Goal: Communication & Community: Answer question/provide support

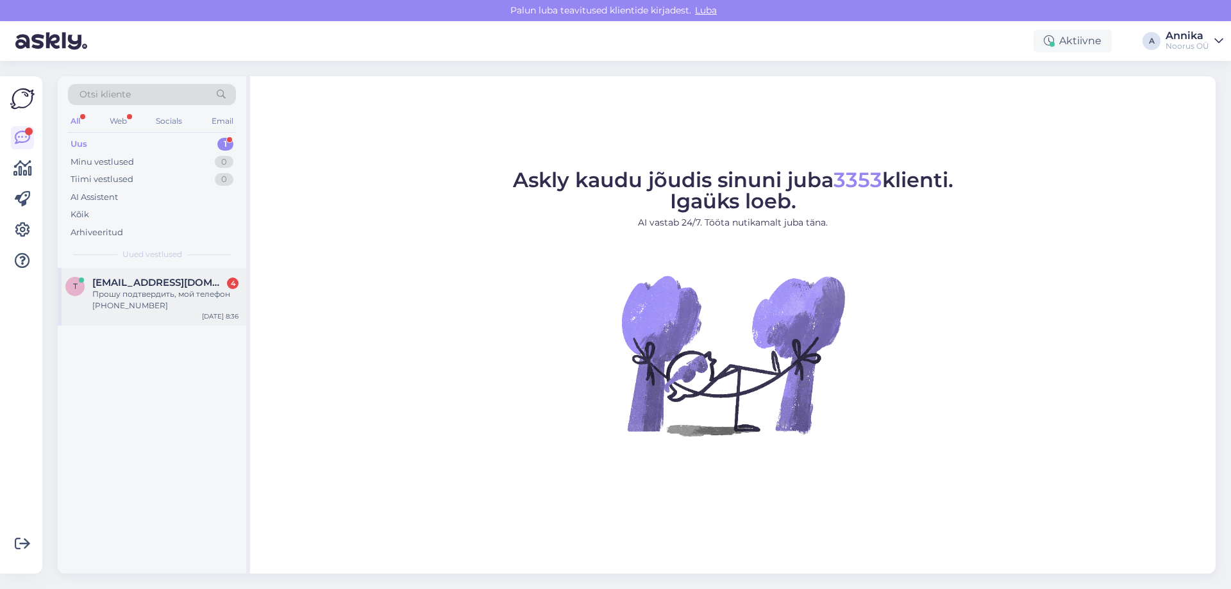
click at [188, 281] on span "[EMAIL_ADDRESS][DOMAIN_NAME]" at bounding box center [158, 283] width 133 height 12
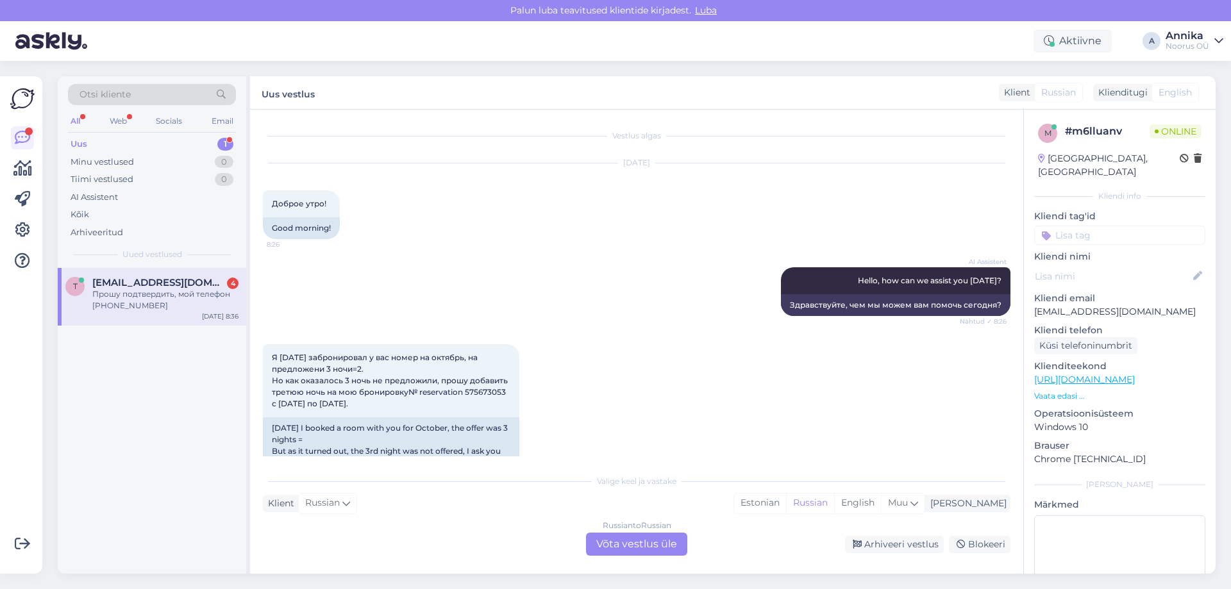
scroll to position [485, 0]
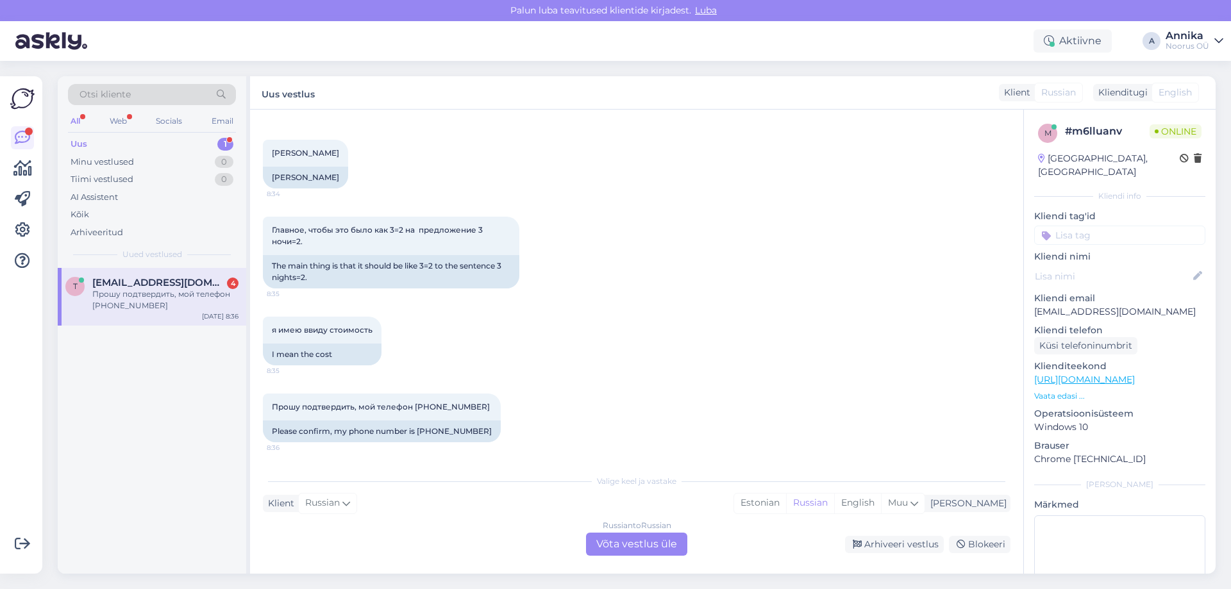
click at [628, 535] on div "Russian to Russian Võta vestlus üle" at bounding box center [636, 544] width 101 height 23
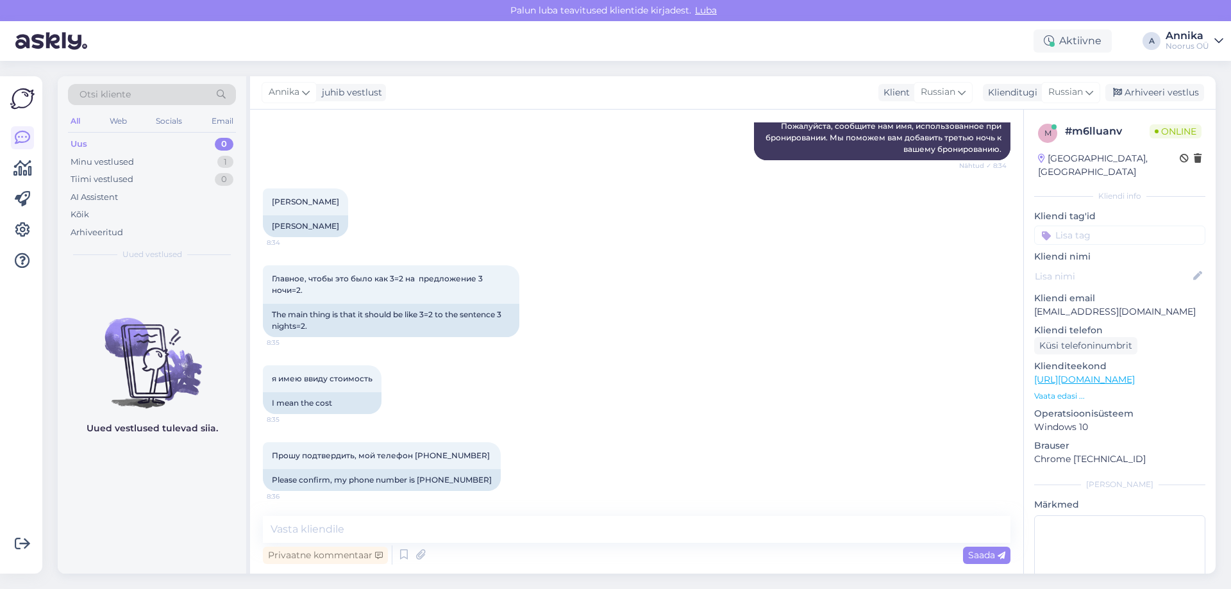
scroll to position [437, 0]
click at [321, 527] on textarea at bounding box center [637, 529] width 748 height 27
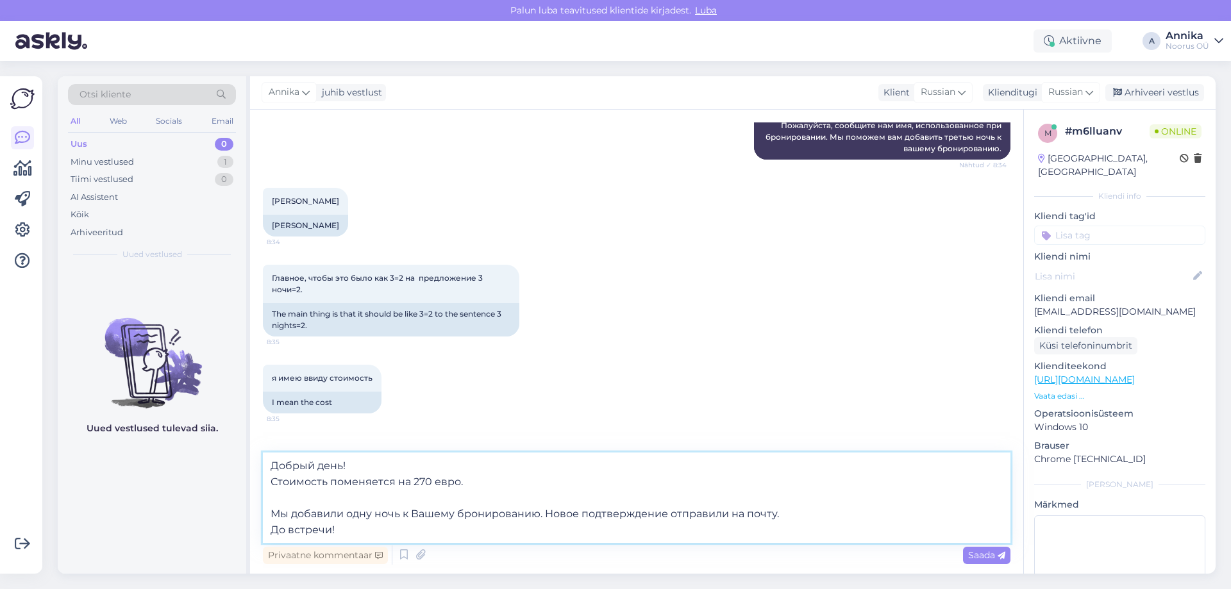
type textarea "Добрый день! Стоимость поменяется на 270 евро. Мы добавили одну ночь к Вашему б…"
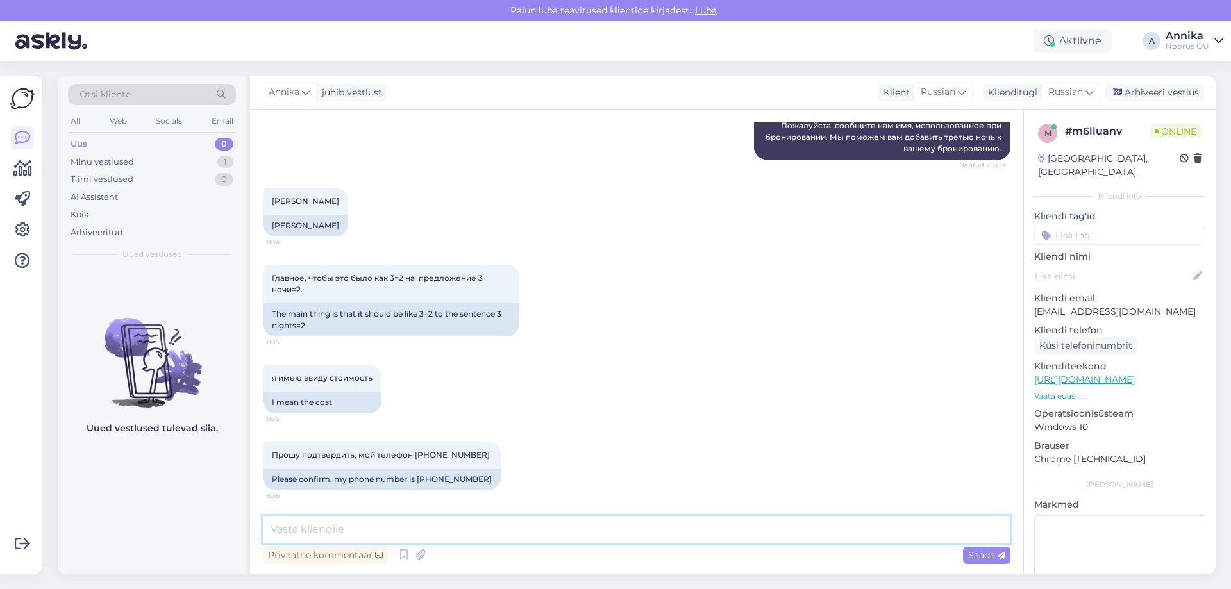
scroll to position [550, 0]
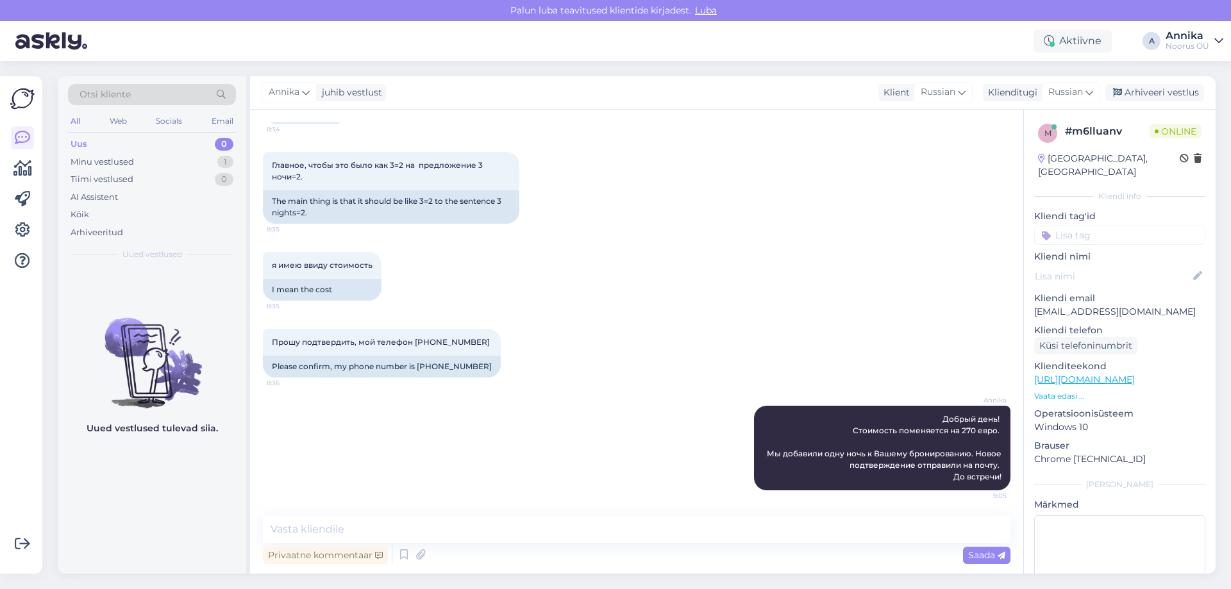
drag, startPoint x: 810, startPoint y: 380, endPoint x: 820, endPoint y: 364, distance: 19.0
click at [810, 378] on div "Прошу подтвердить, мой телефон [PHONE_NUMBER]:36 Please confirm, my phone numbe…" at bounding box center [637, 353] width 748 height 77
click at [628, 213] on div "Главное, чтобы это было как 3=2 на предложение 3 ночи=2. 8:35 The main thing is…" at bounding box center [637, 188] width 748 height 100
click at [666, 206] on div "Главное, чтобы это было как 3=2 на предложение 3 ночи=2. 8:35 The main thing is…" at bounding box center [637, 188] width 748 height 100
click at [665, 172] on div "Главное, чтобы это было как 3=2 на предложение 3 ночи=2. 8:35 The main thing is…" at bounding box center [637, 188] width 748 height 100
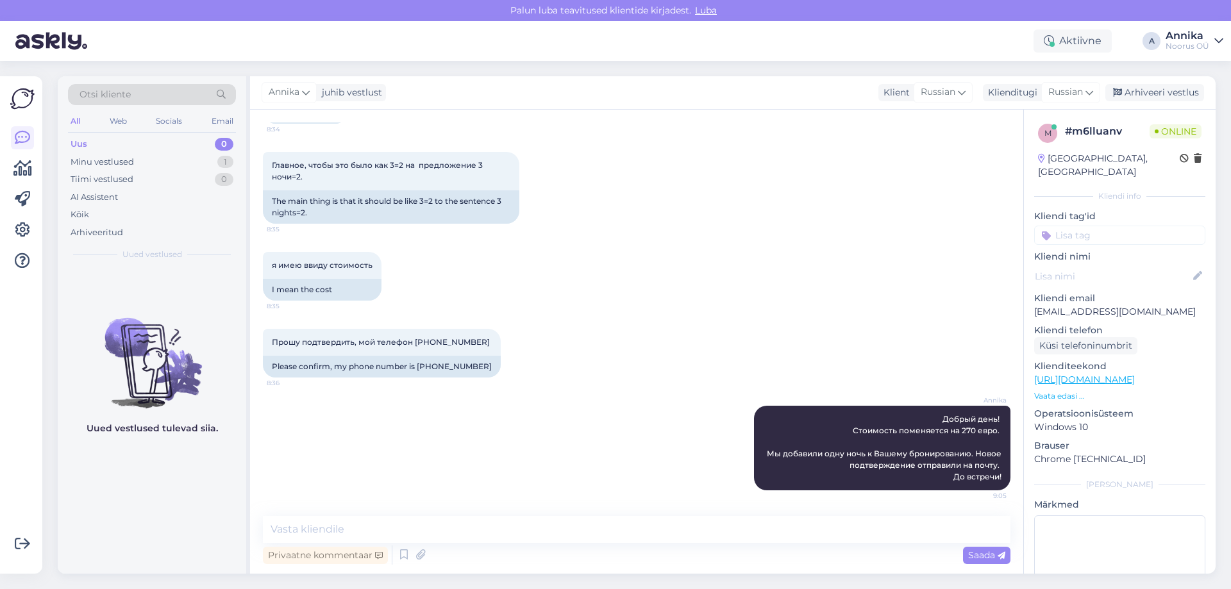
click at [720, 241] on div "я имею ввиду стоимость 8:35 I mean the cost" at bounding box center [637, 276] width 748 height 77
click at [1132, 86] on div "Arhiveeri vestlus" at bounding box center [1154, 92] width 99 height 17
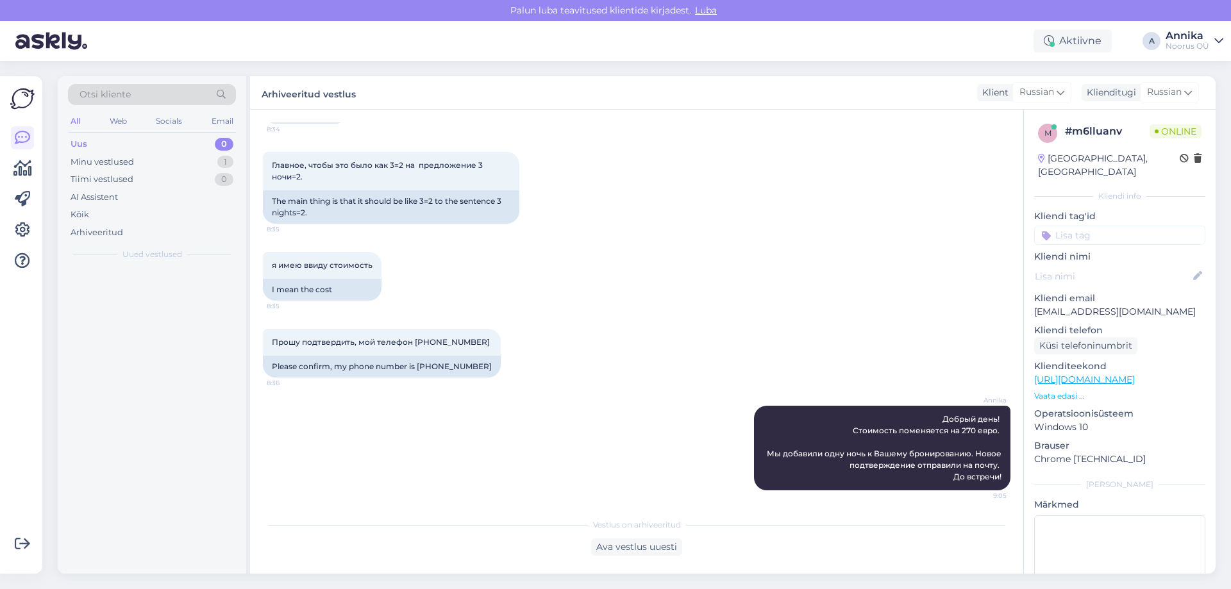
scroll to position [555, 0]
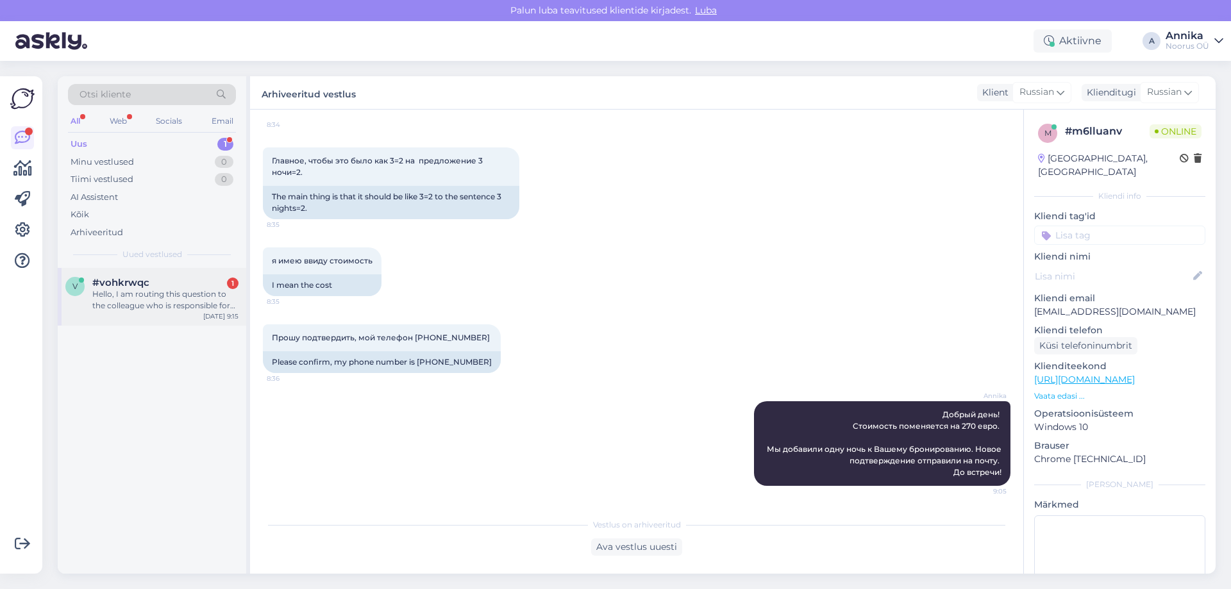
click at [179, 271] on div "v #vohkrwqc 1 Hello, I am routing this question to the colleague who is respons…" at bounding box center [152, 297] width 188 height 58
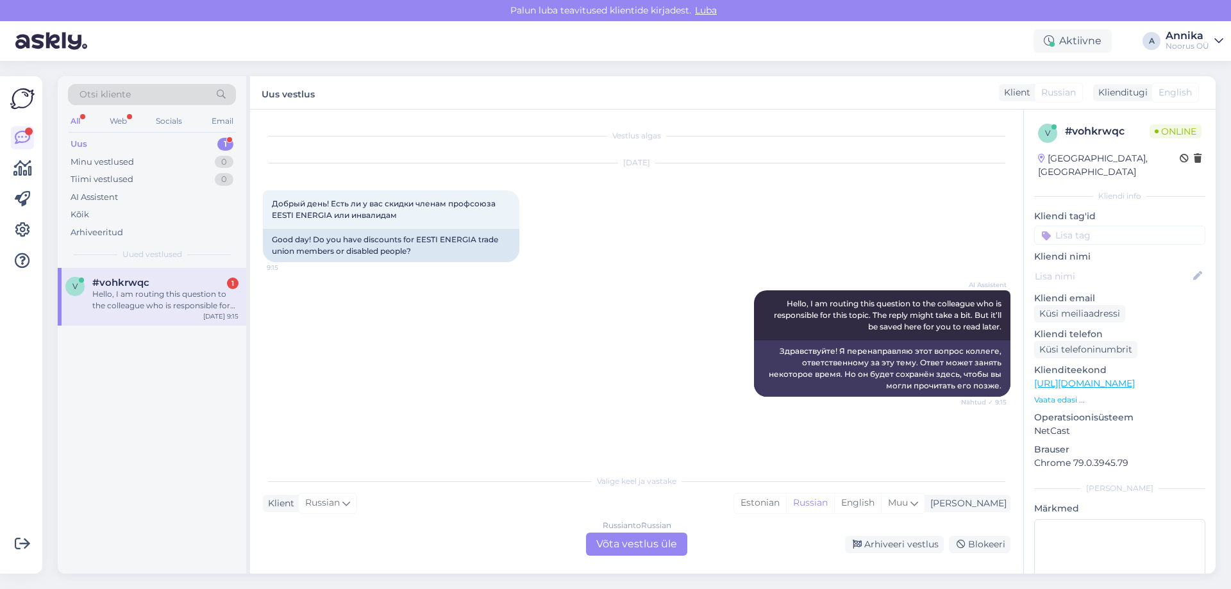
scroll to position [0, 0]
click at [603, 531] on div "Russian to Russian" at bounding box center [637, 526] width 69 height 12
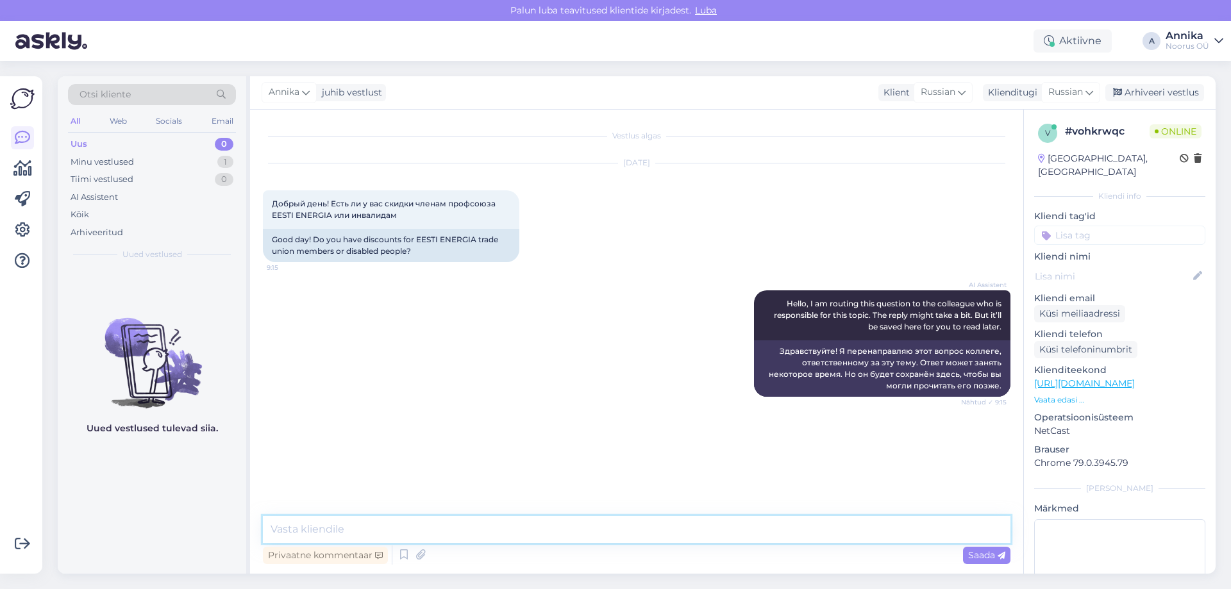
click at [603, 527] on textarea at bounding box center [637, 529] width 748 height 27
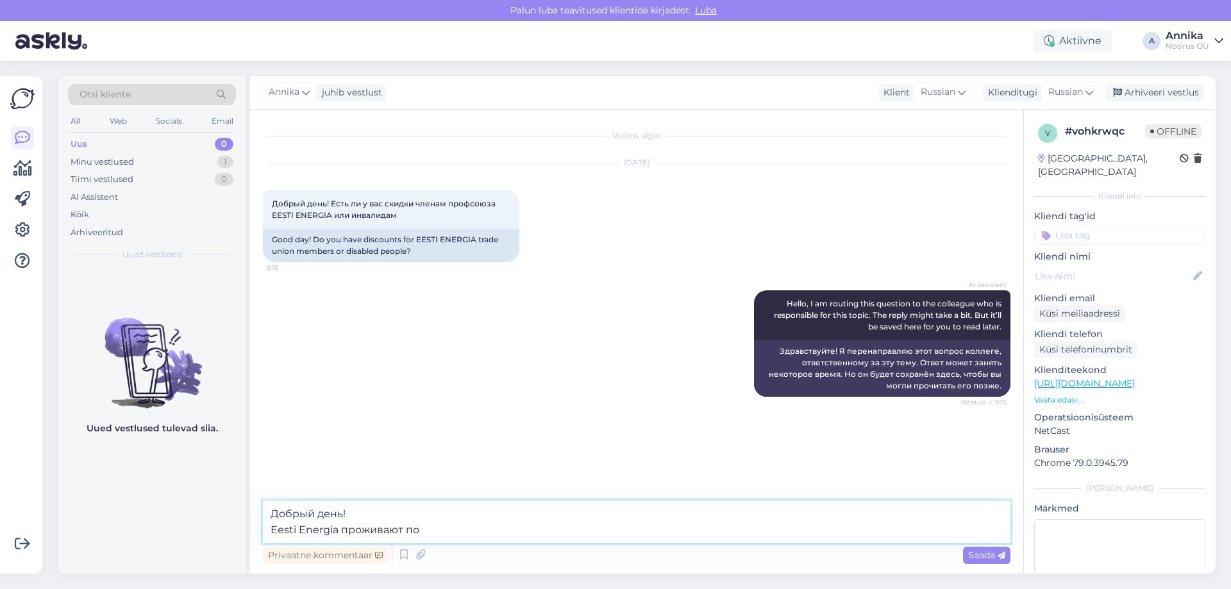
click at [426, 524] on textarea "Добрый день! Eesti Energia проживают по" at bounding box center [637, 522] width 748 height 42
drag, startPoint x: 370, startPoint y: 540, endPoint x: 341, endPoint y: 538, distance: 29.0
click at [340, 538] on textarea "Добрый день! Eesti Energia проживают по" at bounding box center [637, 522] width 748 height 42
click at [342, 538] on textarea "Добрый день! Eesti Energia проживают по" at bounding box center [637, 522] width 748 height 42
click at [477, 526] on textarea "Добрый день! Eesti Energia проживают по" at bounding box center [637, 522] width 748 height 42
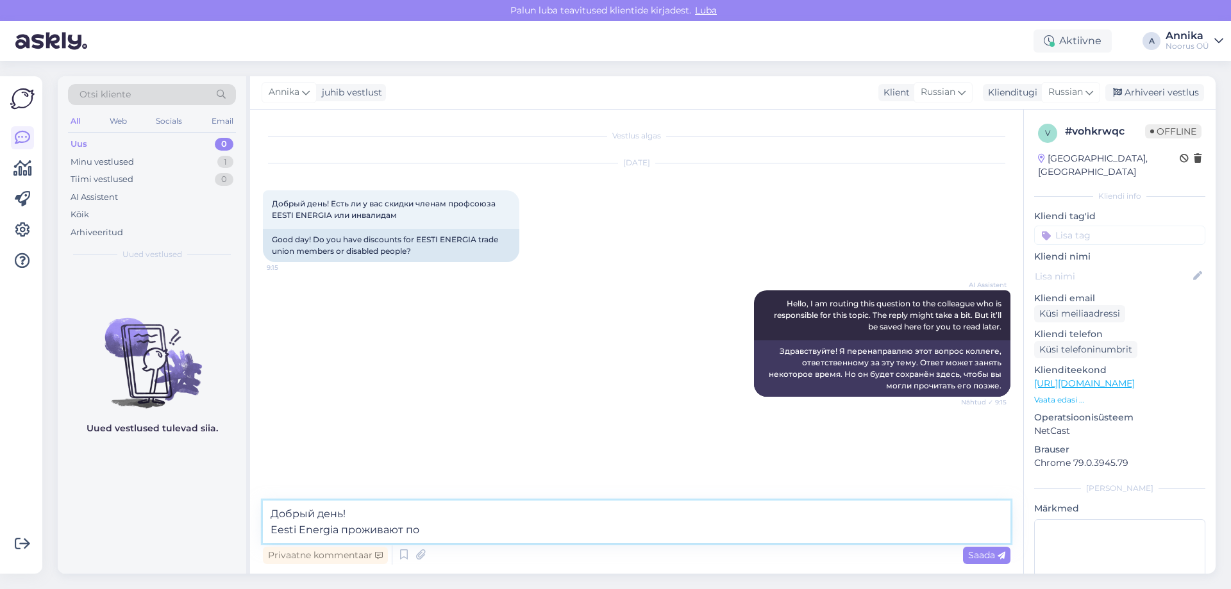
drag, startPoint x: 434, startPoint y: 535, endPoint x: 342, endPoint y: 525, distance: 92.2
click at [342, 525] on textarea "Добрый день! Eesti Energia проживают по" at bounding box center [637, 522] width 748 height 42
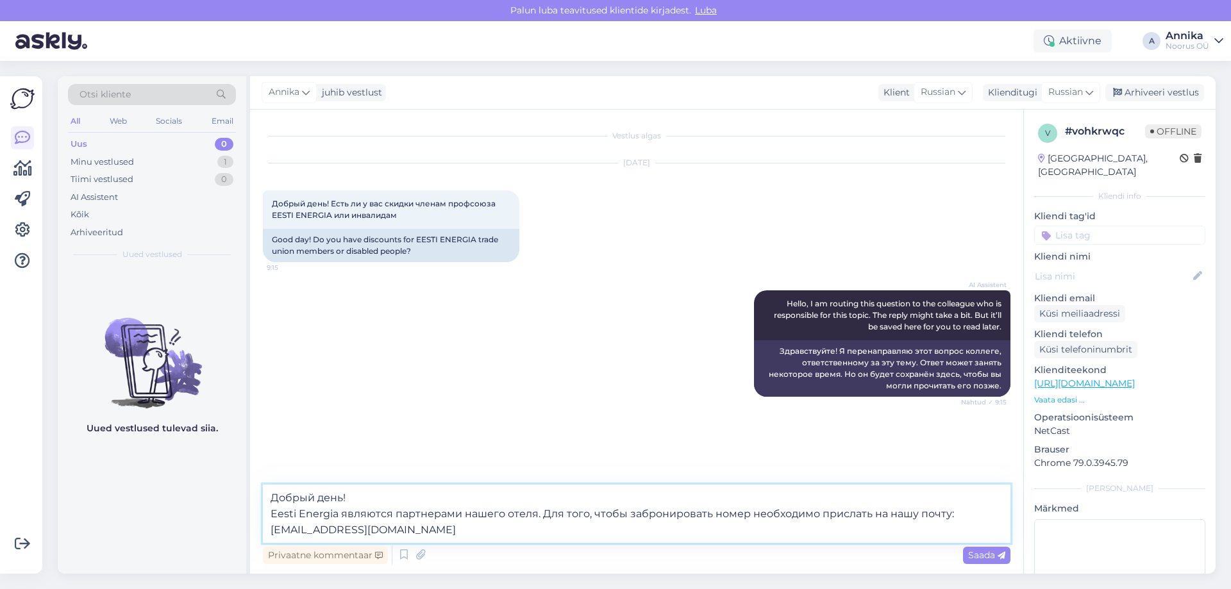
click at [435, 517] on textarea "Добрый день! Eesti Energia являются партнерами нашего отеля. Для того, чтобы за…" at bounding box center [637, 514] width 748 height 58
click at [440, 528] on textarea "Добрый день! Eesti Energia являются партнерами нашего отеля. Для того, чтобы за…" at bounding box center [637, 514] width 748 height 58
click at [743, 518] on textarea "Добрый день! Eesti Energia являются партнерами нашего отеля. Для того, чтобы за…" at bounding box center [637, 514] width 748 height 58
click at [525, 529] on textarea "Добрый день! Eesti Energia являются партнерами нашего отеля. Для того, чтобы за…" at bounding box center [637, 514] width 748 height 58
click at [418, 527] on textarea "Добрый день! Eesti Energia являются партнерами нашего отеля. Для того, чтобы за…" at bounding box center [637, 514] width 748 height 58
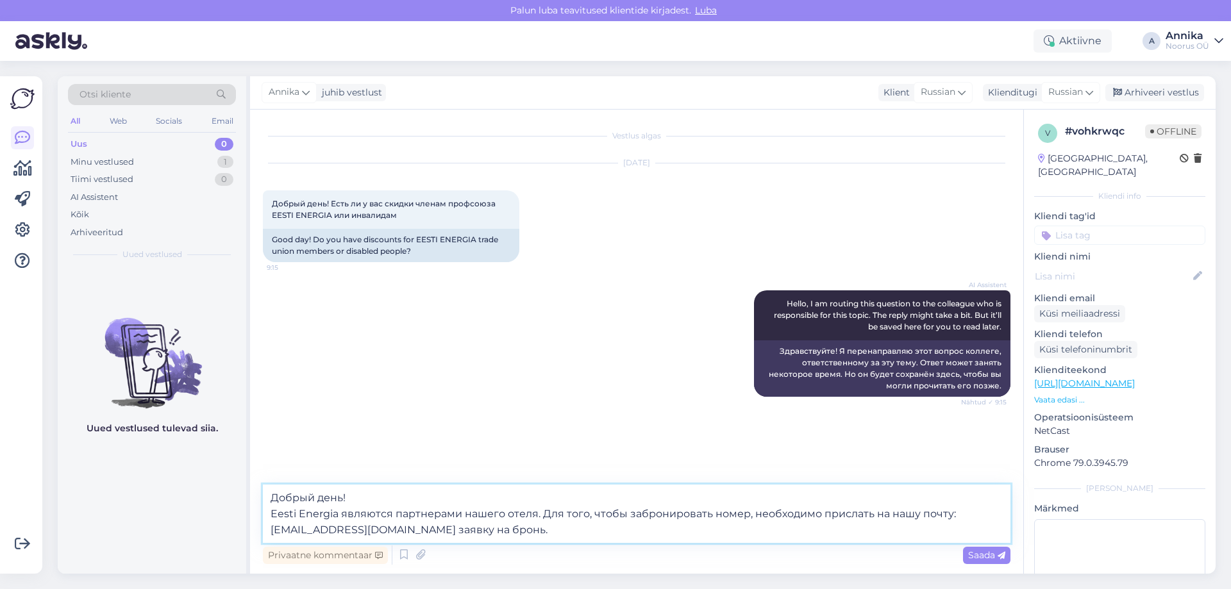
click at [417, 527] on textarea "Добрый день! Eesti Energia являются партнерами нашего отеля. Для того, чтобы за…" at bounding box center [637, 514] width 748 height 58
click at [416, 528] on textarea "Добрый день! Eesti Energia являются партнерами нашего отеля. Для того, чтобы за…" at bounding box center [637, 514] width 748 height 58
click at [614, 530] on textarea "Добрый день! Eesti Energia являются партнерами нашего отеля. Для того, чтобы за…" at bounding box center [637, 514] width 748 height 58
click at [412, 528] on textarea "Добрый день! Eesti Energia являются партнерами нашего отеля. Для того, чтобы за…" at bounding box center [637, 514] width 748 height 58
click at [413, 528] on textarea "Добрый день! Eesti Energia являются партнерами нашего отеля. Для того, чтобы за…" at bounding box center [637, 514] width 748 height 58
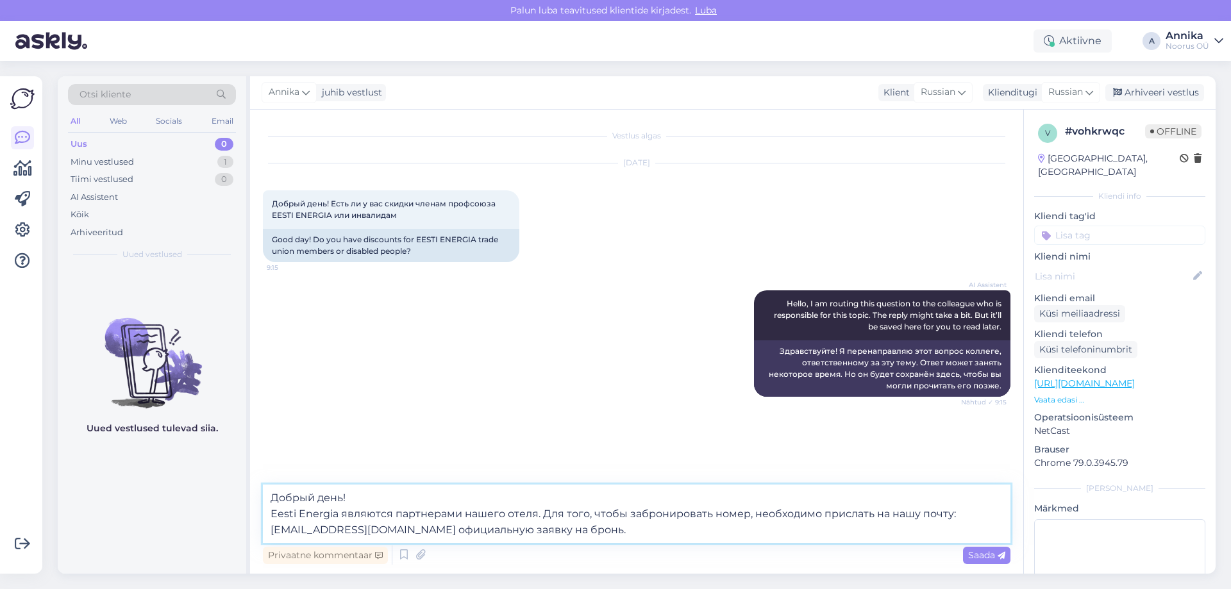
drag, startPoint x: 592, startPoint y: 535, endPoint x: 540, endPoint y: 510, distance: 57.4
click at [540, 510] on textarea "Добрый день! Eesti Energia являются партнерами нашего отеля. Для того, чтобы за…" at bounding box center [637, 514] width 748 height 58
click at [787, 524] on textarea "Добрый день! Eesti Energia являются партнерами нашего отеля. Для того, чтобы за…" at bounding box center [637, 514] width 748 height 58
drag, startPoint x: 587, startPoint y: 525, endPoint x: 541, endPoint y: 508, distance: 48.7
click at [541, 508] on textarea "Добрый день! Eesti Energia являются партнерами нашего отеля. Для того, чтобы за…" at bounding box center [637, 514] width 748 height 58
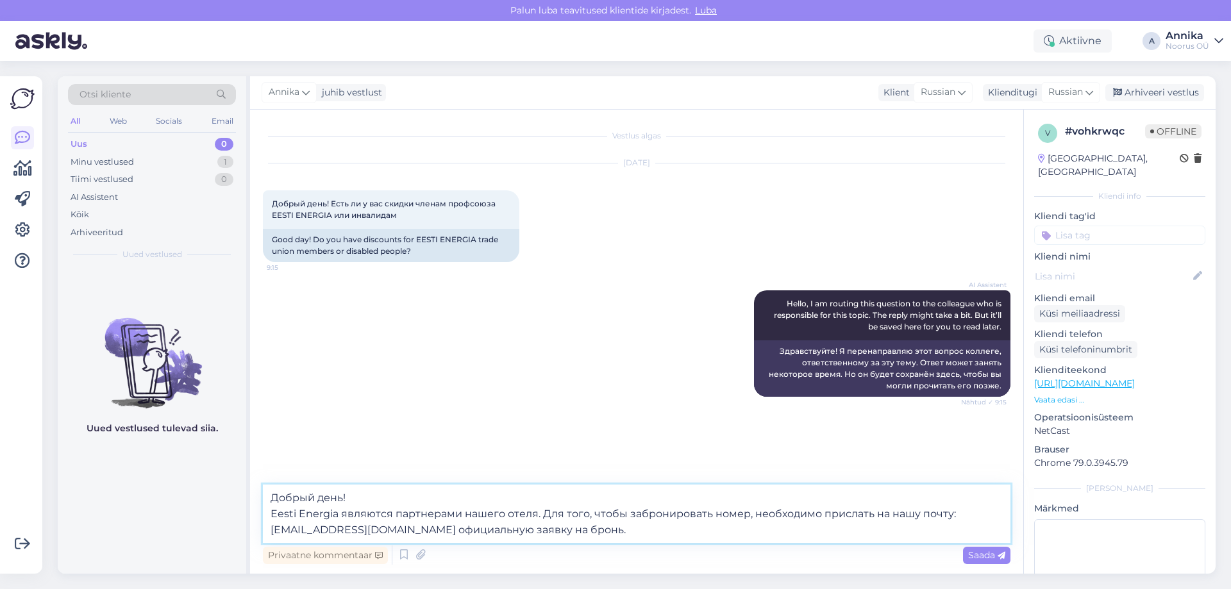
paste textarea "бронирования номера просим отправить официальную заявку на адрес электронной по…"
type textarea "Добрый день! Eesti Energia являются партнерами нашего отеля. Для бронирования н…"
click at [979, 556] on span "Saada" at bounding box center [986, 555] width 37 height 12
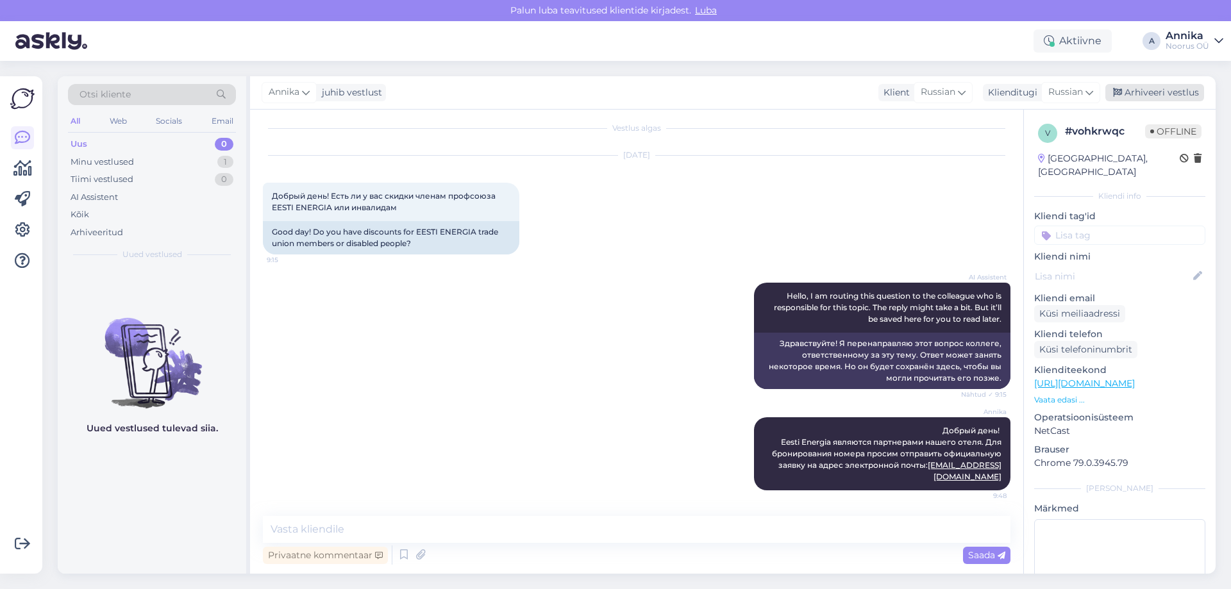
click at [1143, 90] on div "Arhiveeri vestlus" at bounding box center [1154, 92] width 99 height 17
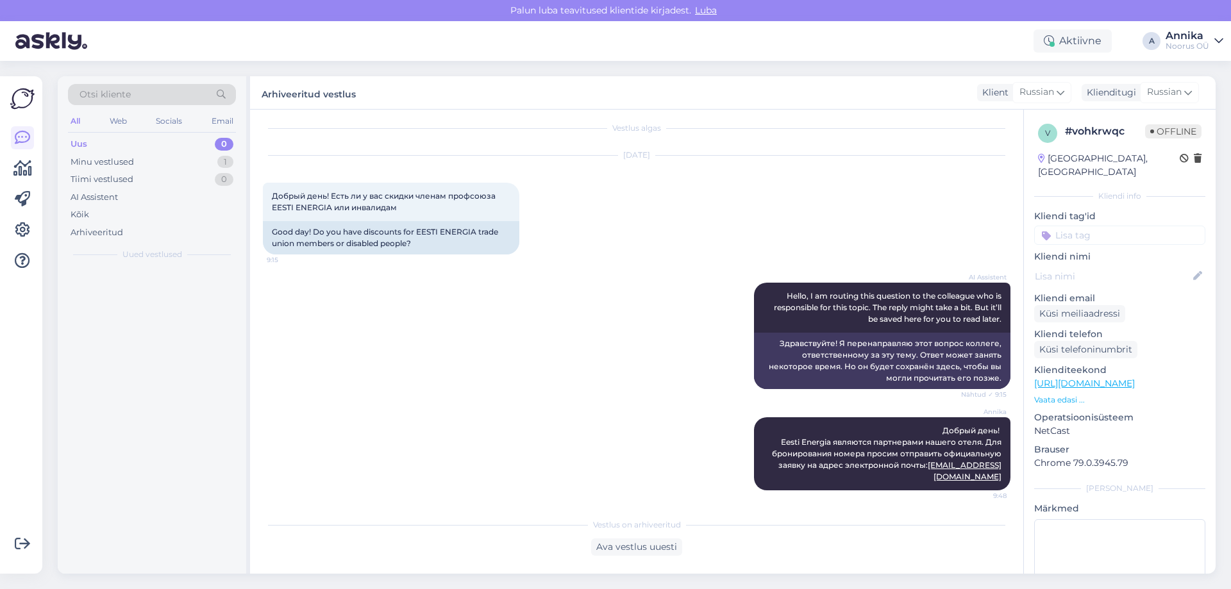
scroll to position [12, 0]
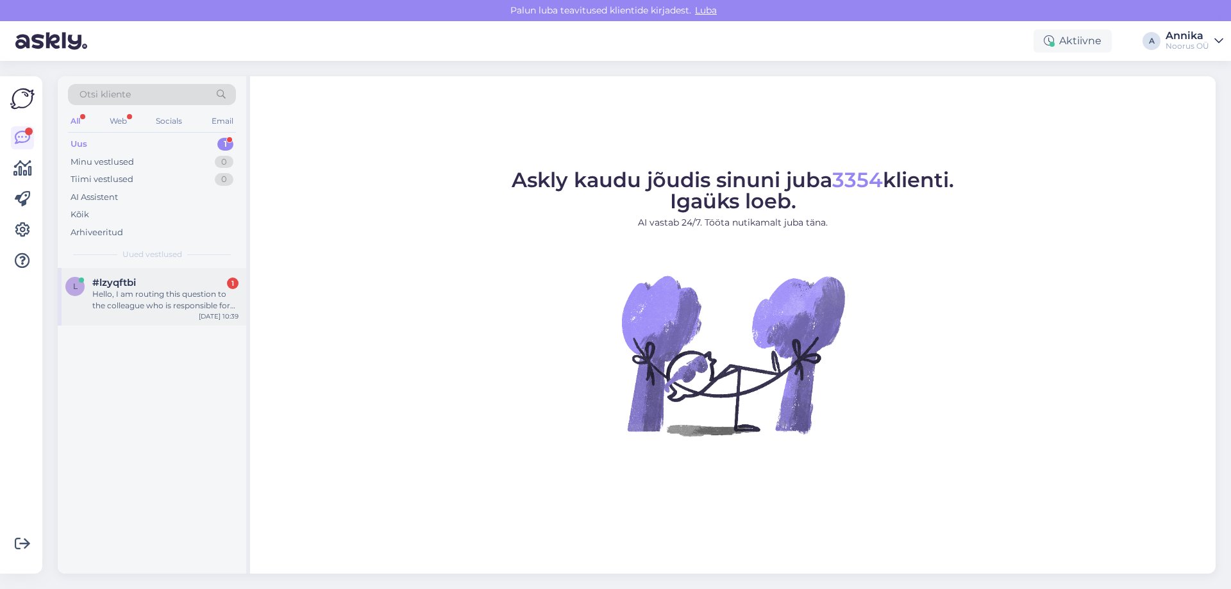
click at [188, 288] on div "Hello, I am routing this question to the colleague who is responsible for this …" at bounding box center [165, 299] width 146 height 23
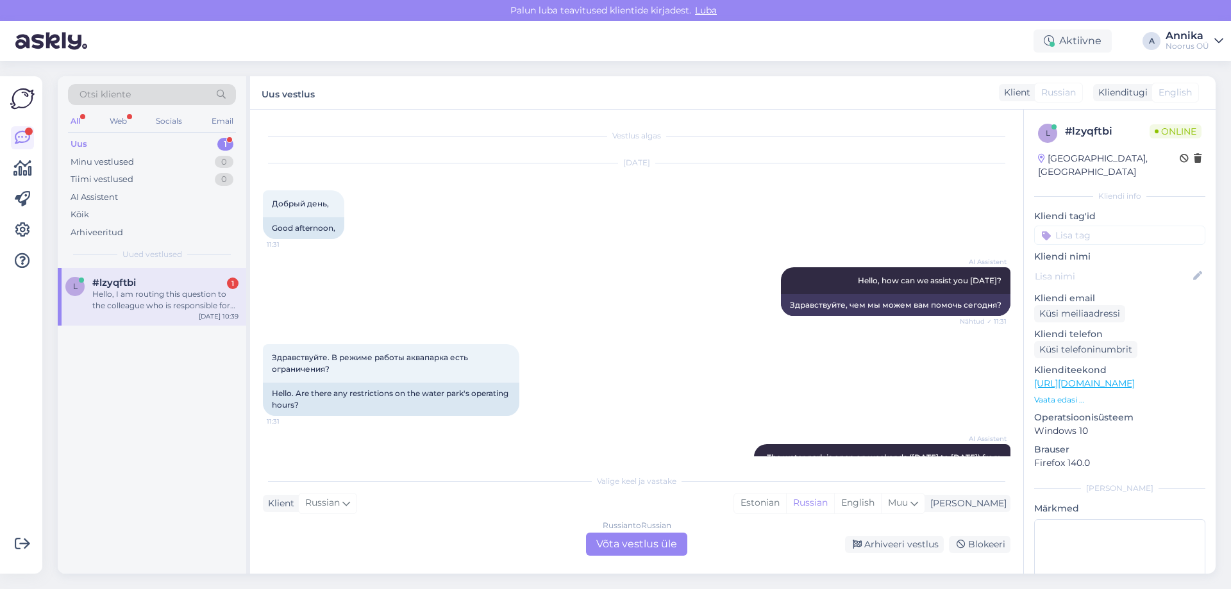
scroll to position [628, 0]
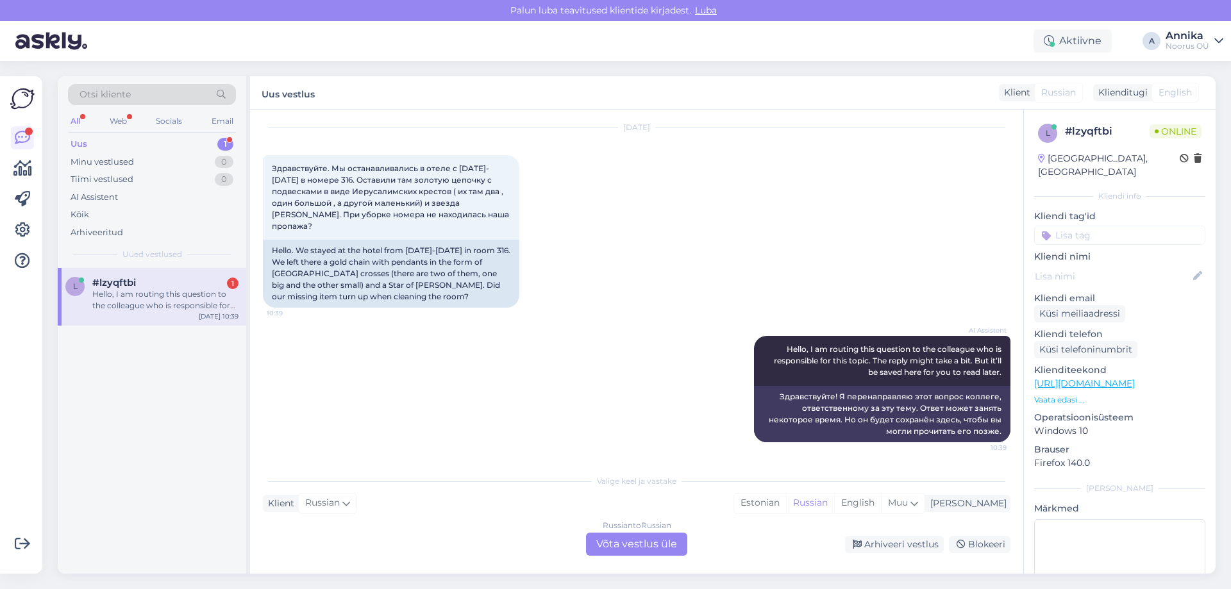
click at [617, 540] on div "Russian to Russian Võta vestlus üle" at bounding box center [636, 544] width 101 height 23
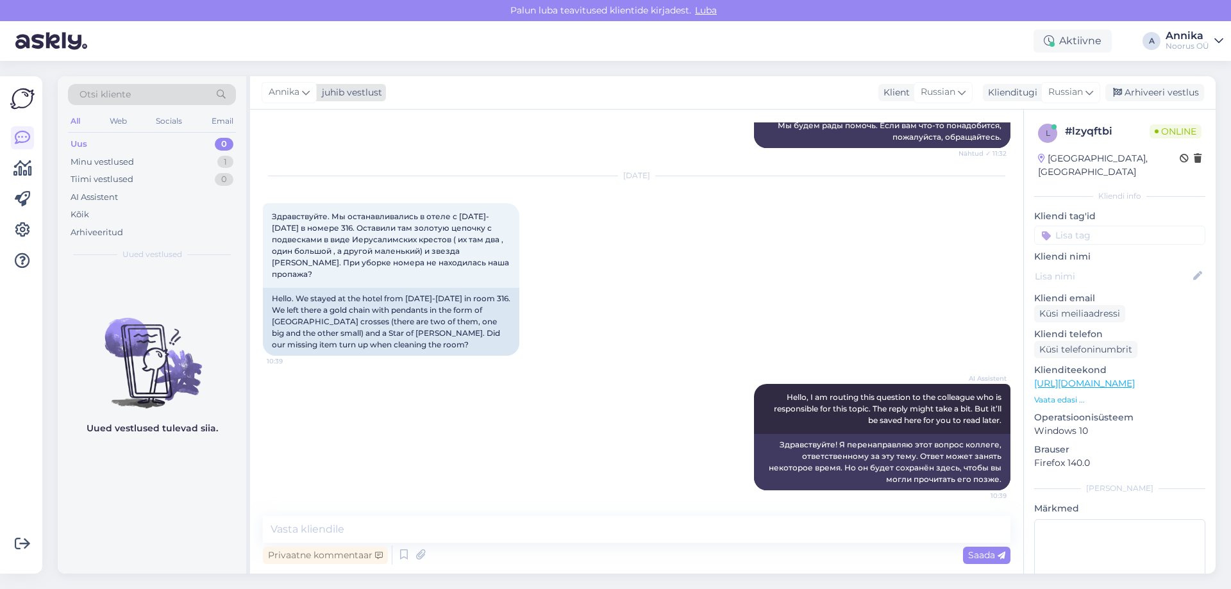
click at [272, 96] on span "Annika" at bounding box center [284, 92] width 31 height 14
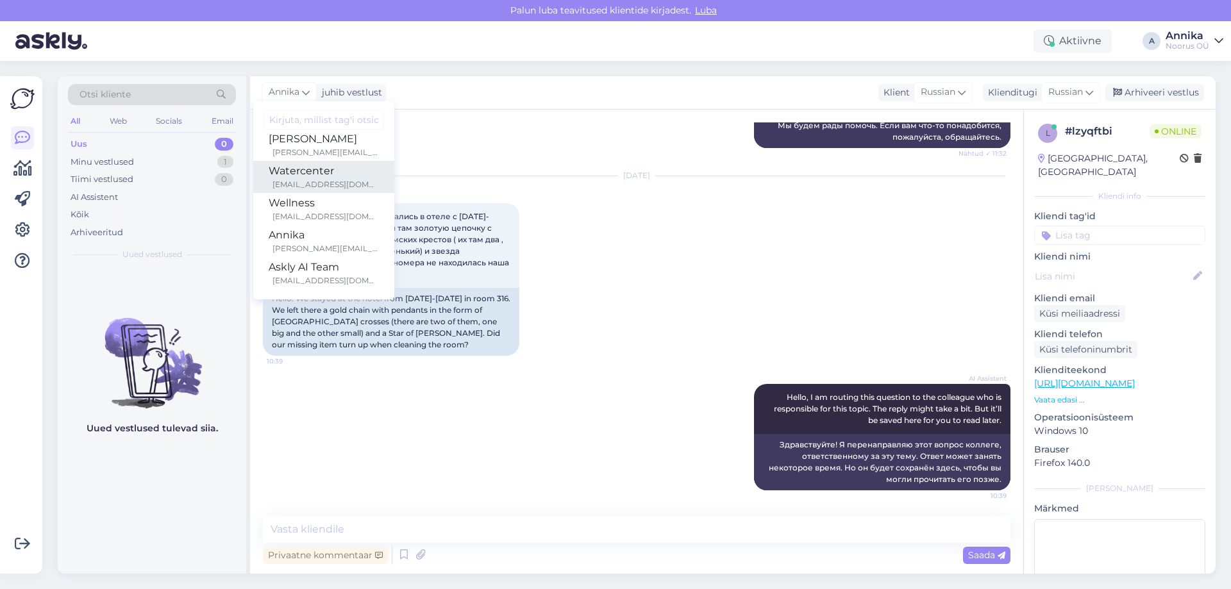
scroll to position [0, 0]
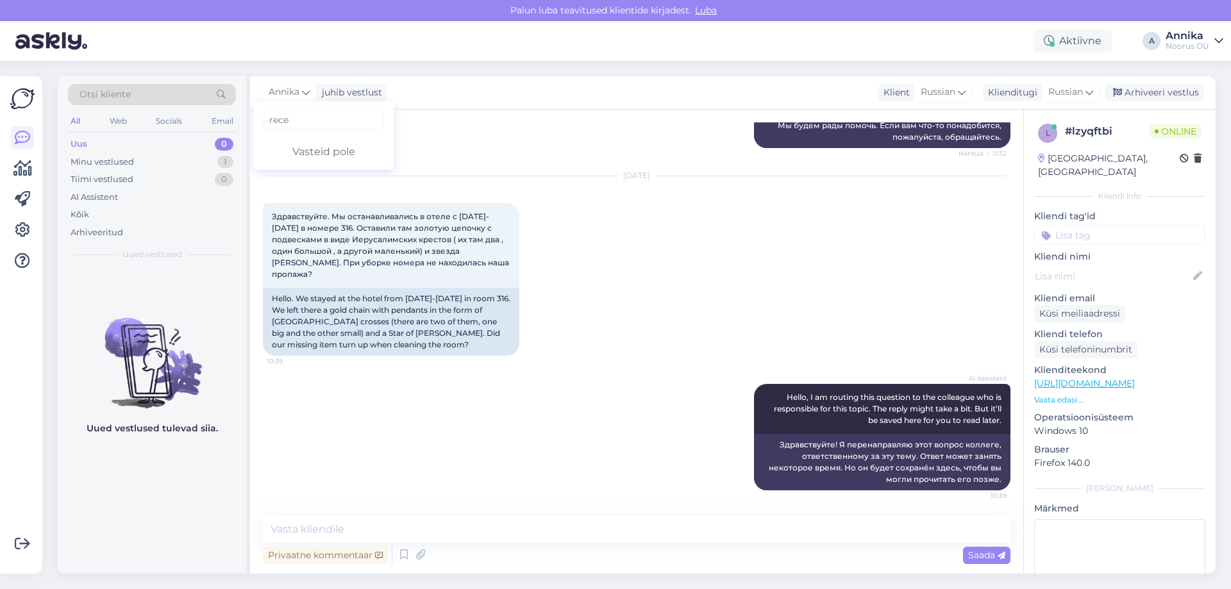
drag, startPoint x: 291, startPoint y: 118, endPoint x: 146, endPoint y: 121, distance: 145.6
click at [159, 118] on div "Otsi kliente All Web Socials Email Uus 0 Minu vestlused 1 Tiimi vestlused 0 AI …" at bounding box center [637, 324] width 1158 height 497
click at [306, 92] on icon at bounding box center [306, 92] width 8 height 14
click at [294, 120] on input "rece" at bounding box center [323, 120] width 121 height 20
type input "r"
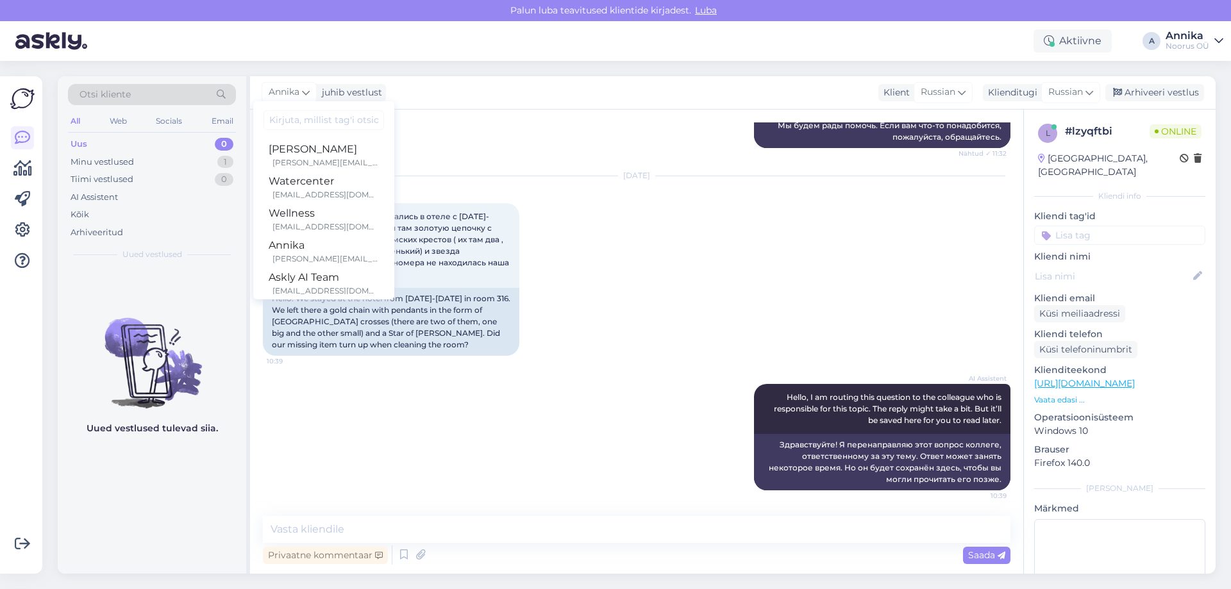
click at [617, 222] on div "Aug 26 2025 Здравствуйте. Мы останавливались в отеле с 24-25 августа в номере 3…" at bounding box center [637, 266] width 748 height 208
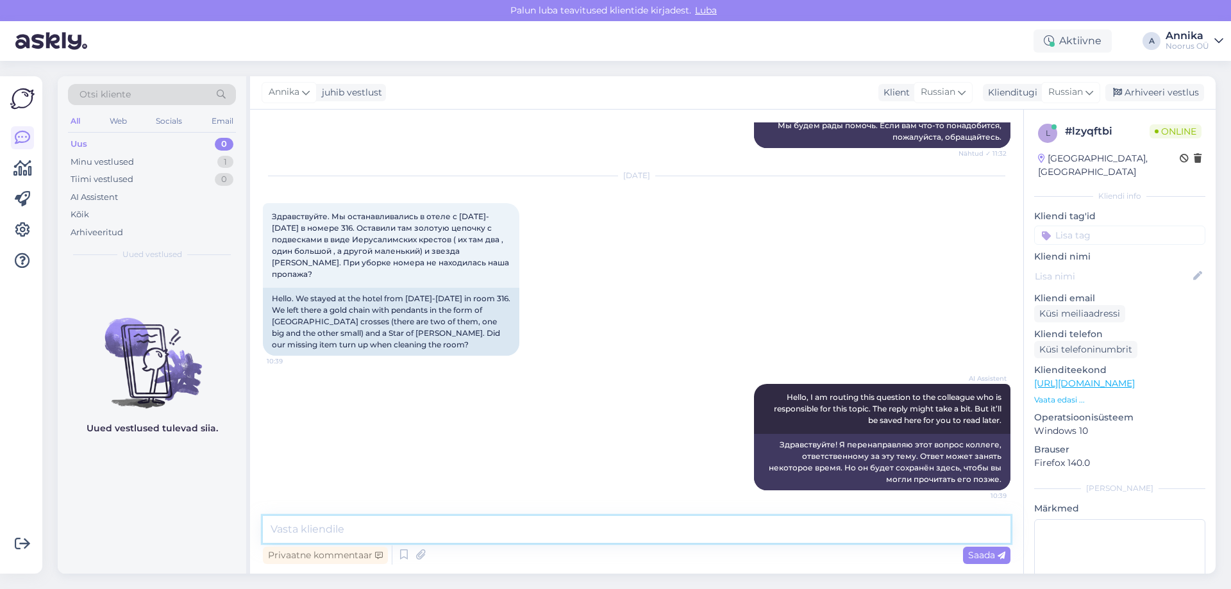
click at [437, 535] on textarea at bounding box center [637, 529] width 748 height 27
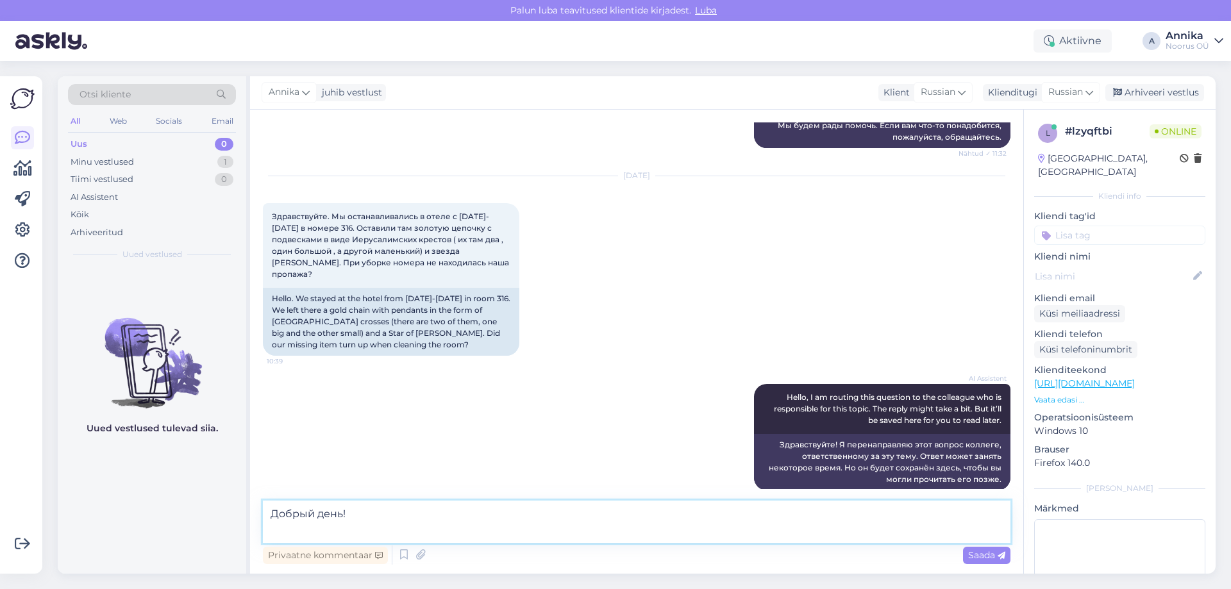
scroll to position [595, 0]
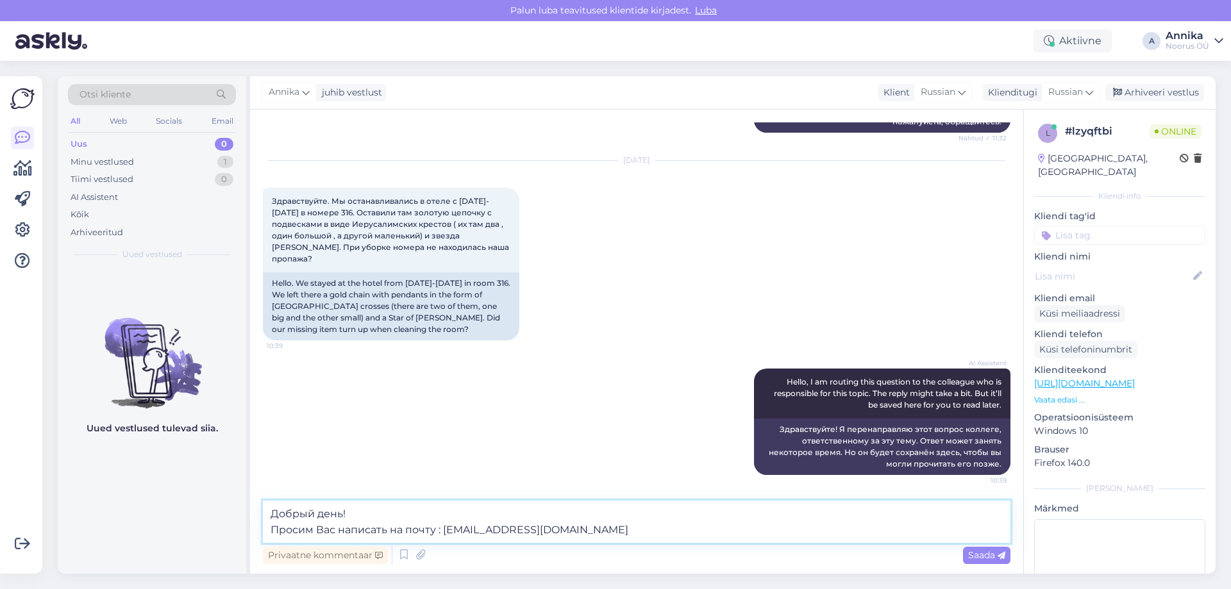
type textarea "Добрый день! Просим Вас написать на почту : reception@noorusspahotel.com"
click at [651, 524] on textarea "Добрый день! Просим Вас написать на почту : reception@noorusspahotel.com" at bounding box center [637, 522] width 748 height 42
click at [650, 530] on textarea "Добрый день! Просим Вас написать на почту : reception@noorusspahotel.com" at bounding box center [637, 522] width 748 height 42
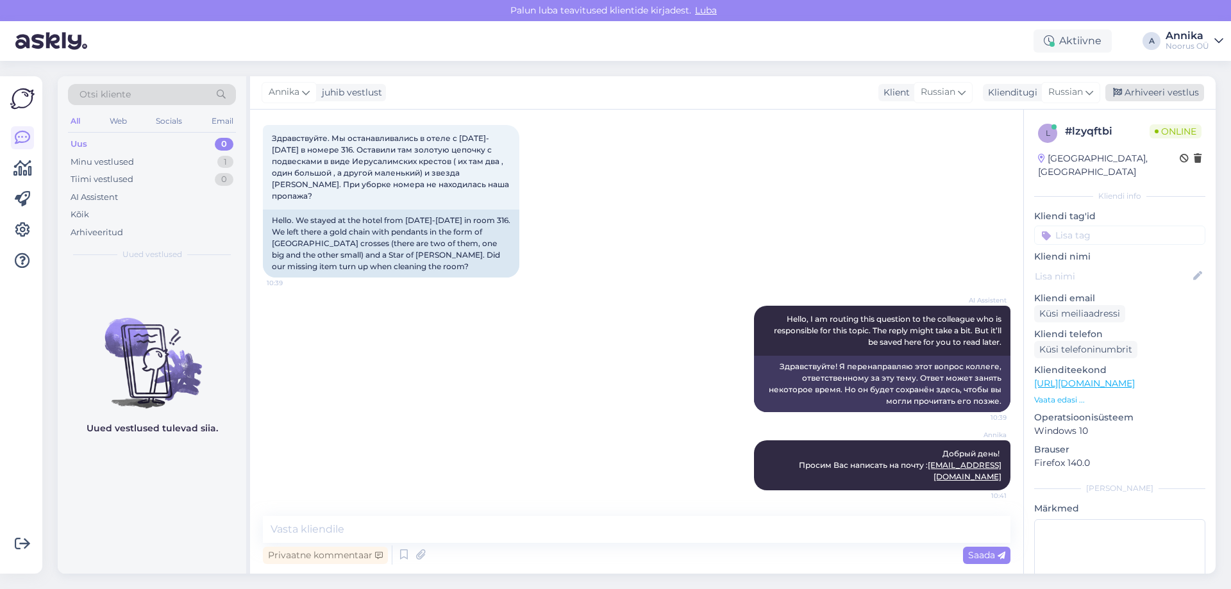
click at [1137, 89] on div "Arhiveeri vestlus" at bounding box center [1154, 92] width 99 height 17
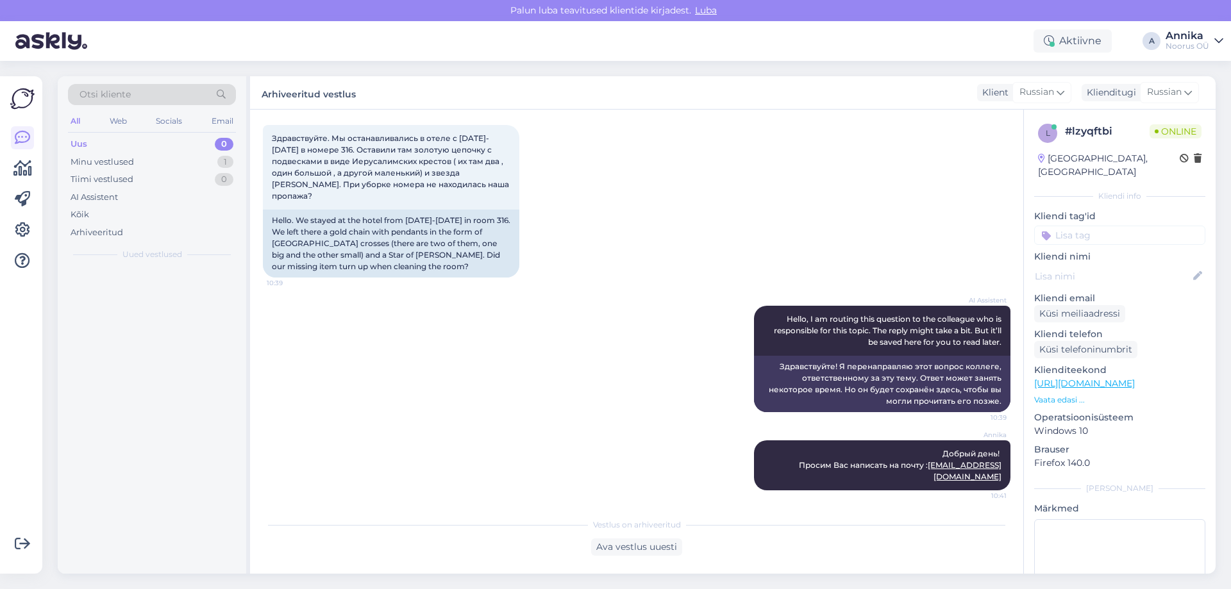
scroll to position [662, 0]
